Goal: Task Accomplishment & Management: Manage account settings

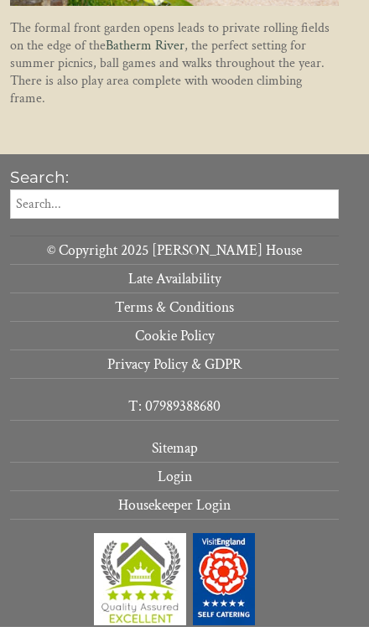
scroll to position [1596, 0]
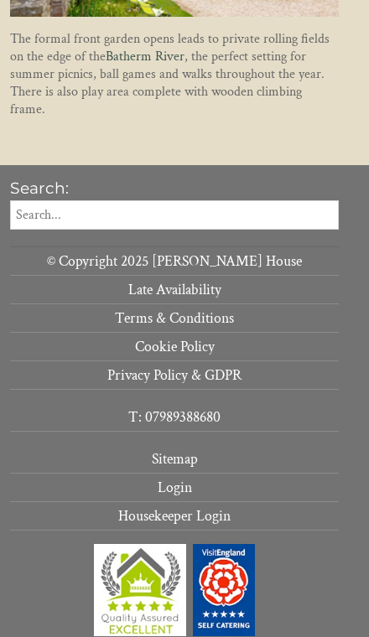
click at [184, 476] on link "Login" at bounding box center [174, 487] width 328 height 28
click at [208, 485] on link "Login" at bounding box center [174, 487] width 328 height 28
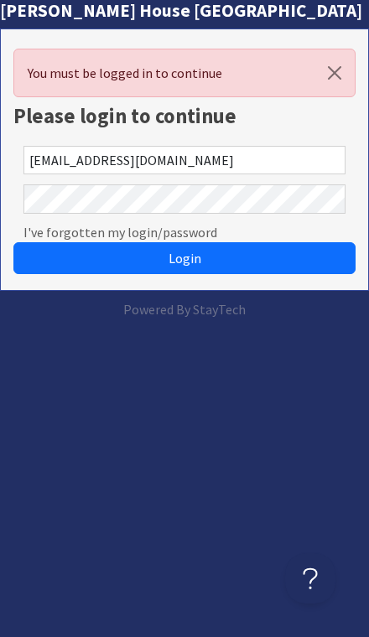
click at [184, 258] on button "Login" at bounding box center [184, 258] width 342 height 32
click at [196, 260] on span "Login" at bounding box center [184, 258] width 33 height 17
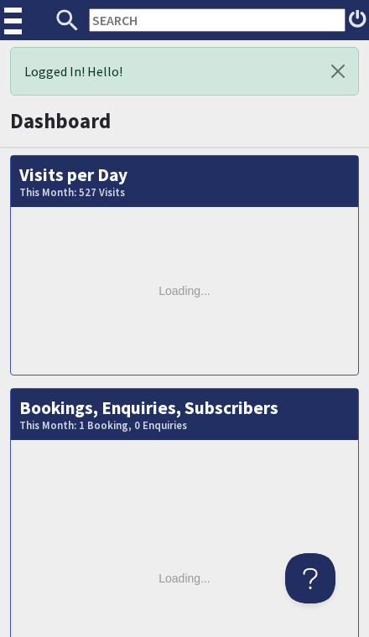
click at [23, 22] on img at bounding box center [14, 21] width 21 height 42
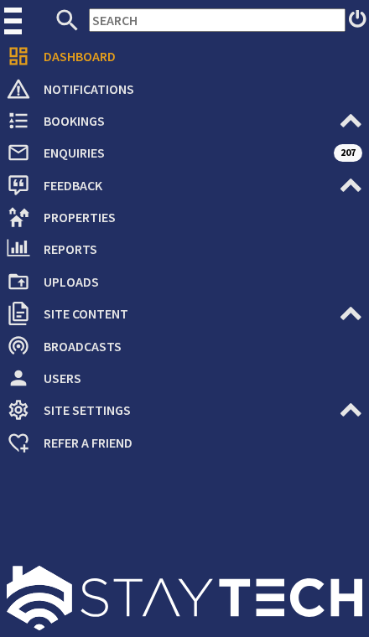
click at [90, 219] on span "Properties" at bounding box center [196, 217] width 332 height 27
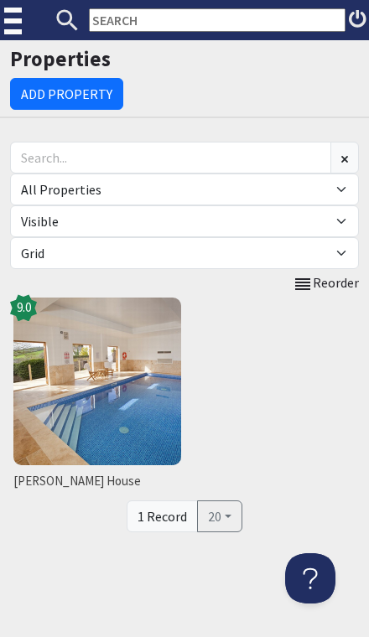
click at [49, 490] on link "[PERSON_NAME] House 9.0" at bounding box center [97, 395] width 174 height 203
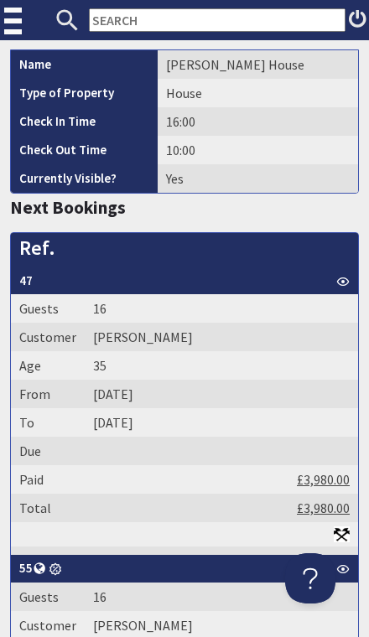
scroll to position [969, 0]
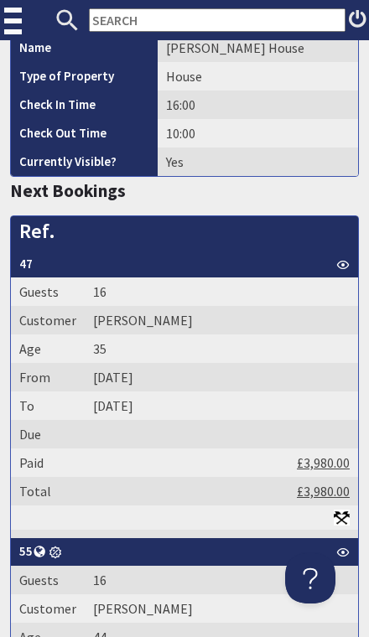
click at [30, 256] on th "47" at bounding box center [184, 264] width 347 height 28
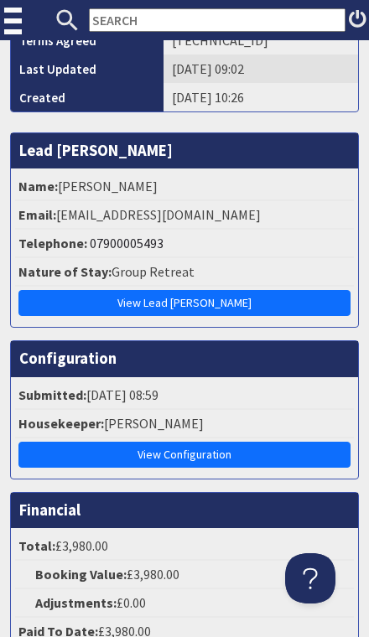
scroll to position [1247, 0]
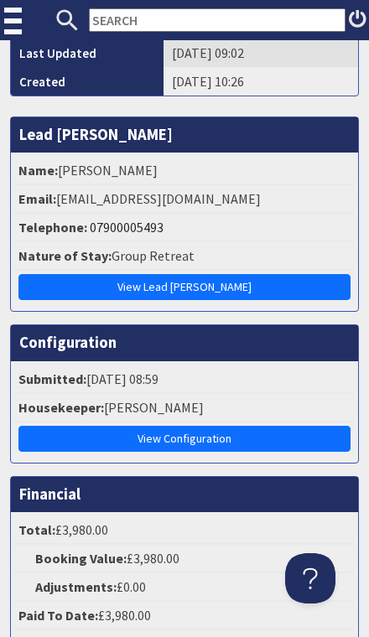
click at [203, 436] on link "View Configuration" at bounding box center [184, 439] width 332 height 26
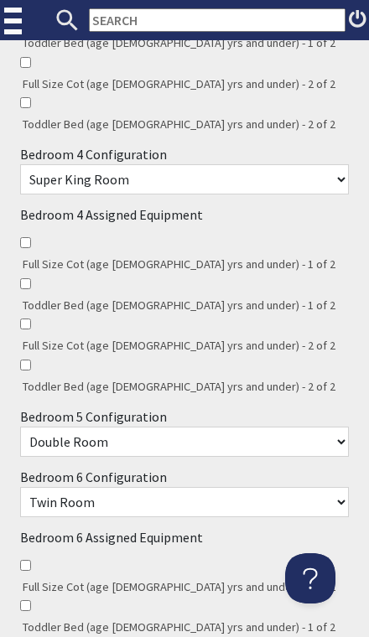
scroll to position [1749, 0]
